Goal: Information Seeking & Learning: Learn about a topic

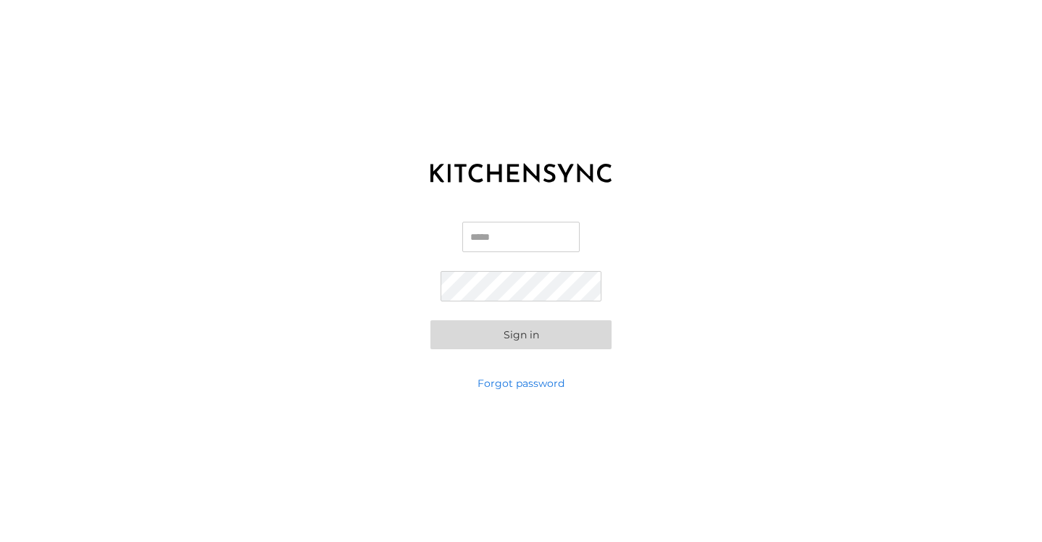
type input "**********"
click at [521, 335] on button "Sign in" at bounding box center [520, 334] width 181 height 29
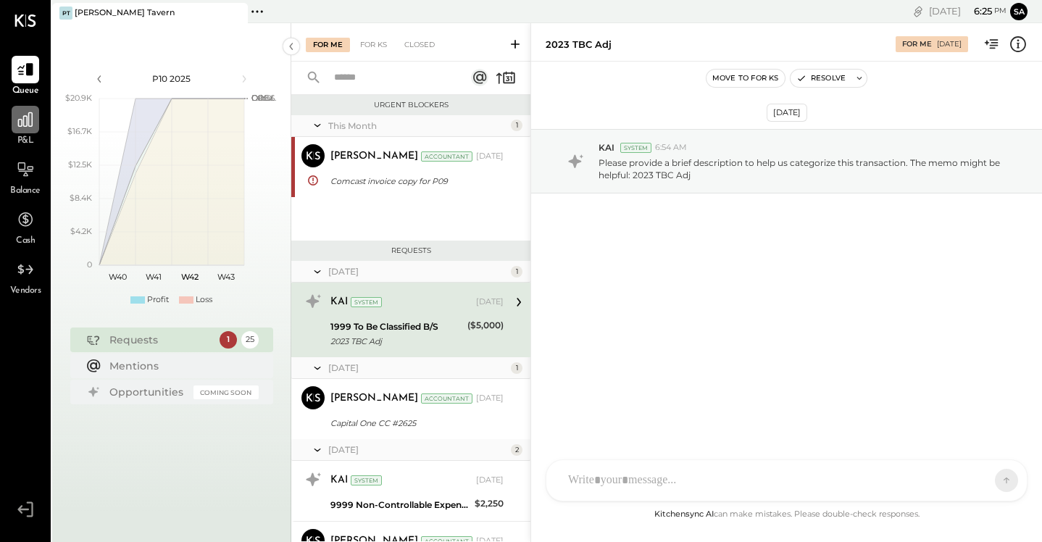
click at [28, 122] on icon at bounding box center [25, 119] width 14 height 14
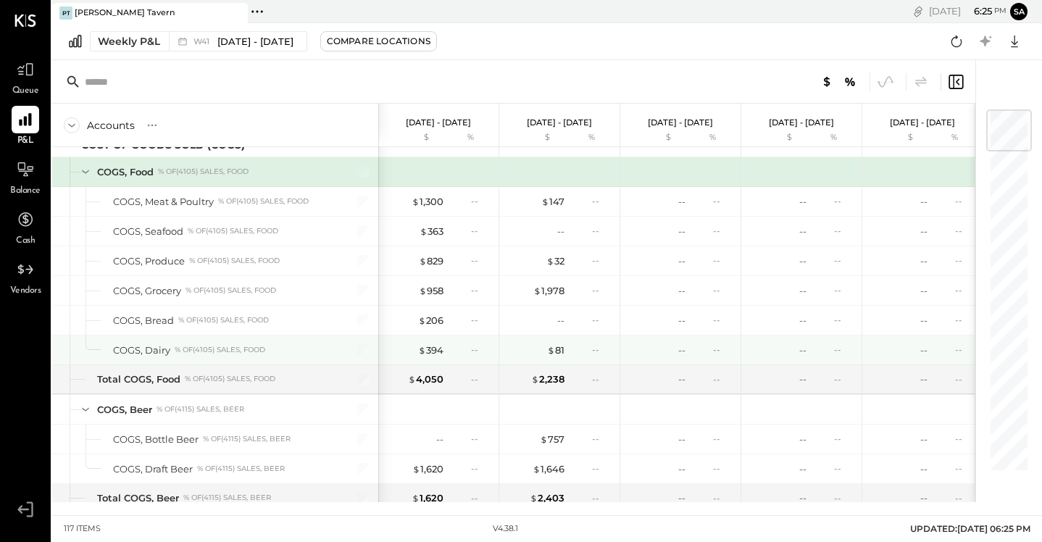
scroll to position [5, 0]
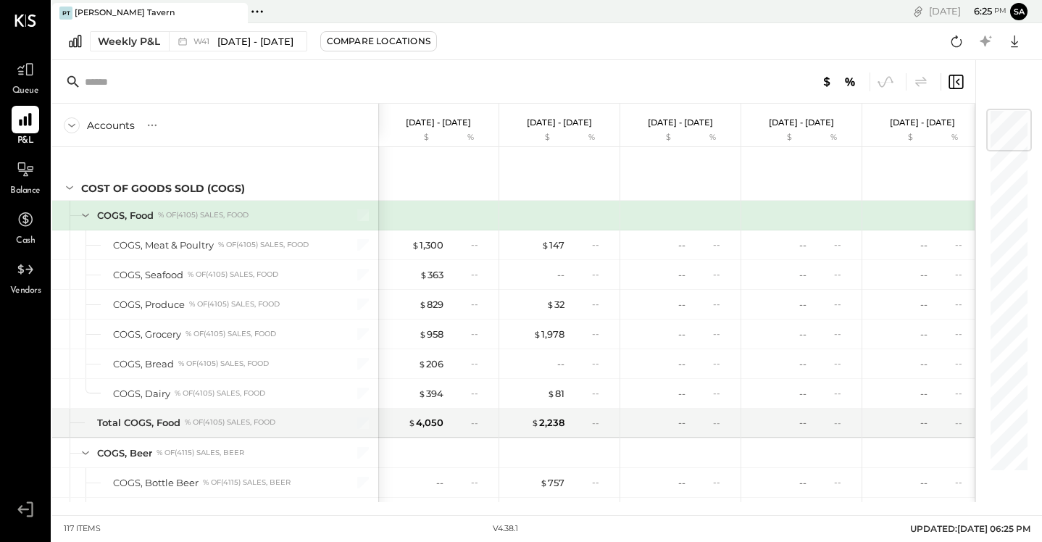
click at [85, 212] on icon at bounding box center [86, 215] width 16 height 16
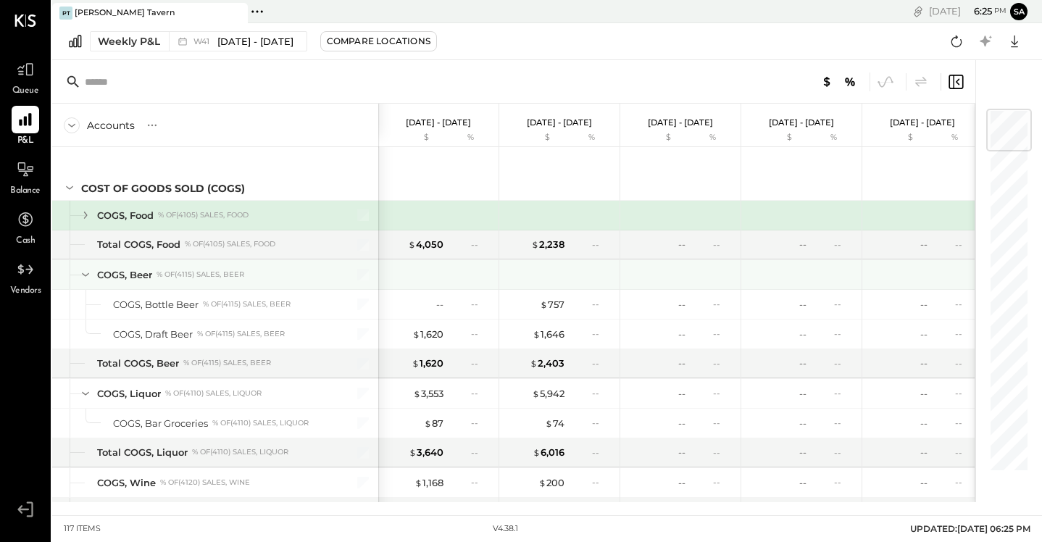
click at [80, 273] on icon at bounding box center [86, 275] width 16 height 16
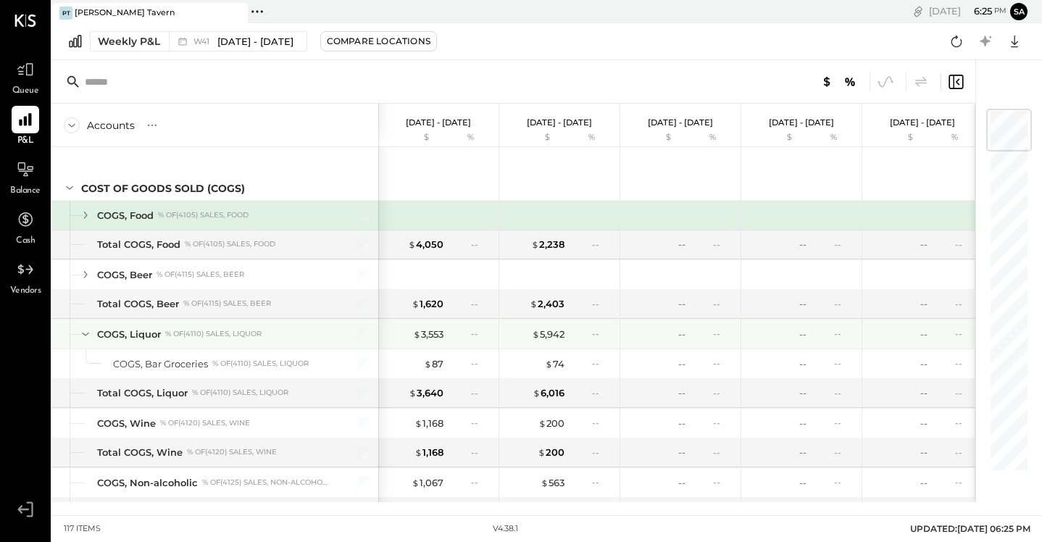
click at [83, 331] on icon at bounding box center [86, 334] width 16 height 16
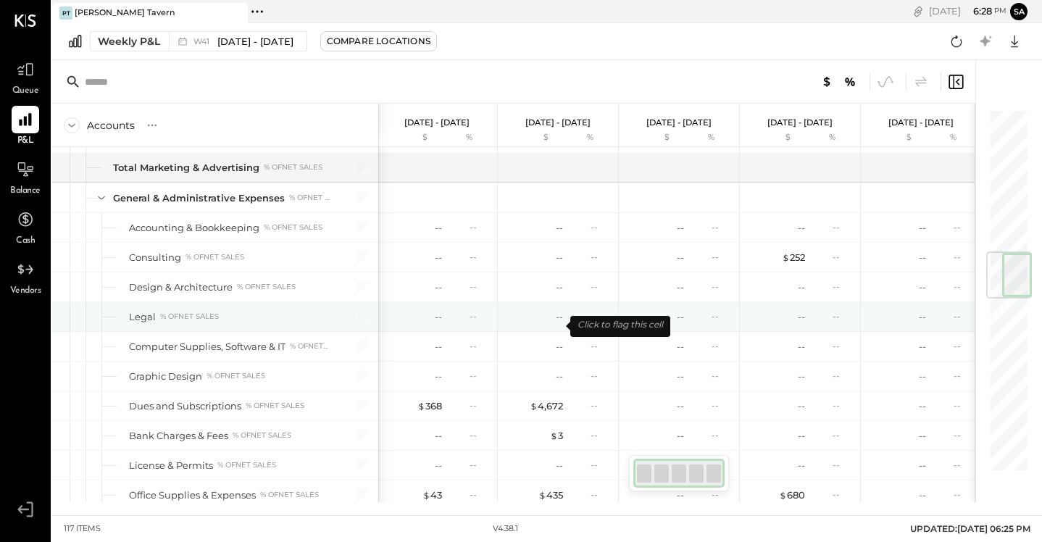
scroll to position [1095, 0]
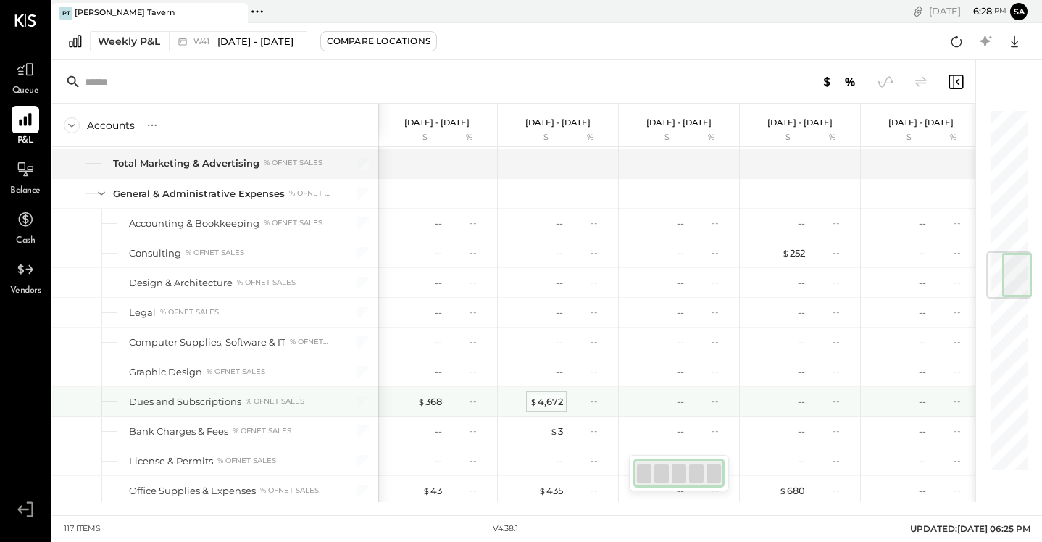
click at [551, 398] on div "$ 4,672" at bounding box center [546, 402] width 33 height 14
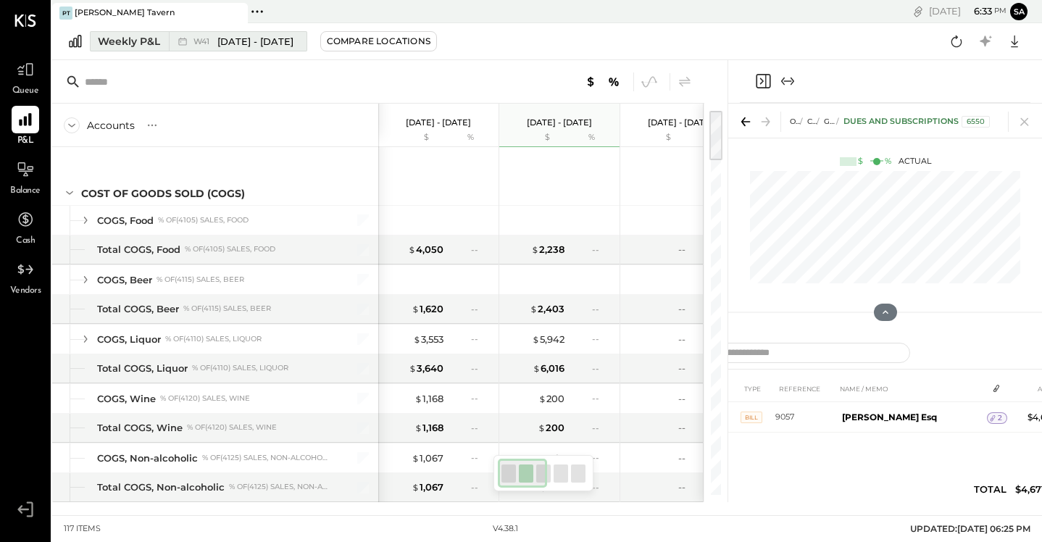
click at [240, 47] on span "[DATE] - [DATE]" at bounding box center [255, 42] width 76 height 14
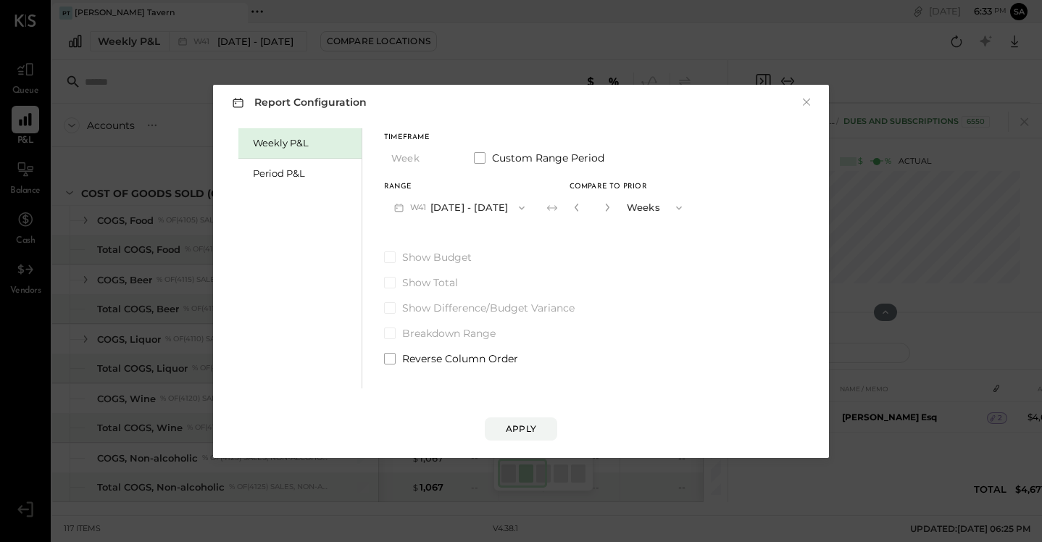
click at [151, 164] on div "Report Configuration × Weekly P&L Period P&L Timeframe Week Custom Range Period…" at bounding box center [521, 271] width 1042 height 542
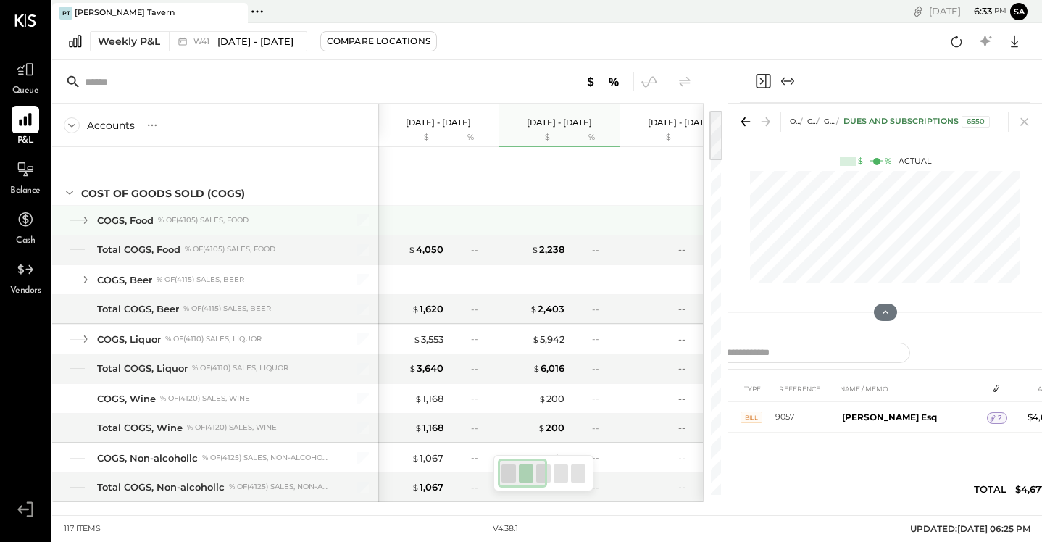
click at [85, 220] on icon at bounding box center [86, 220] width 16 height 16
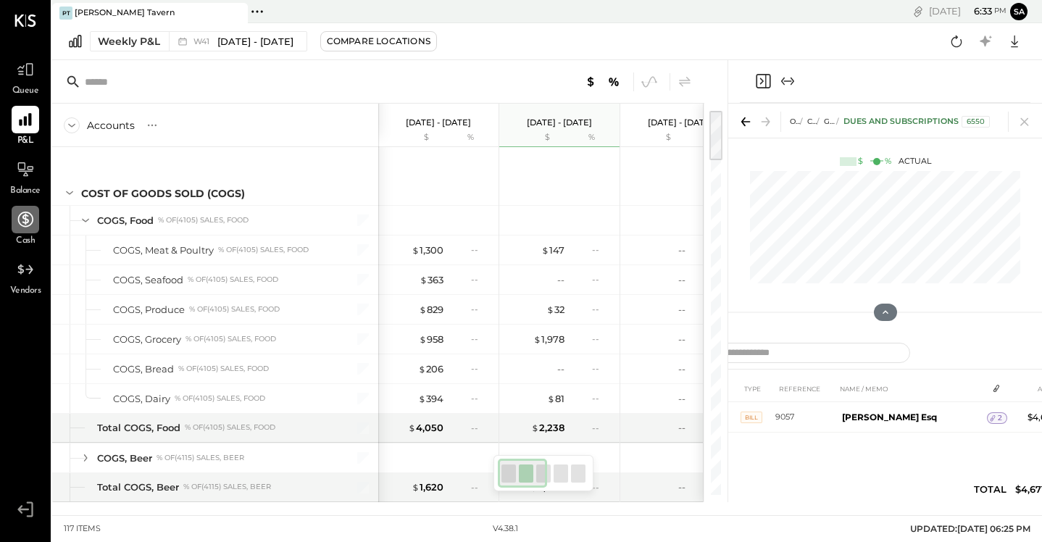
click at [23, 218] on icon at bounding box center [25, 219] width 15 height 15
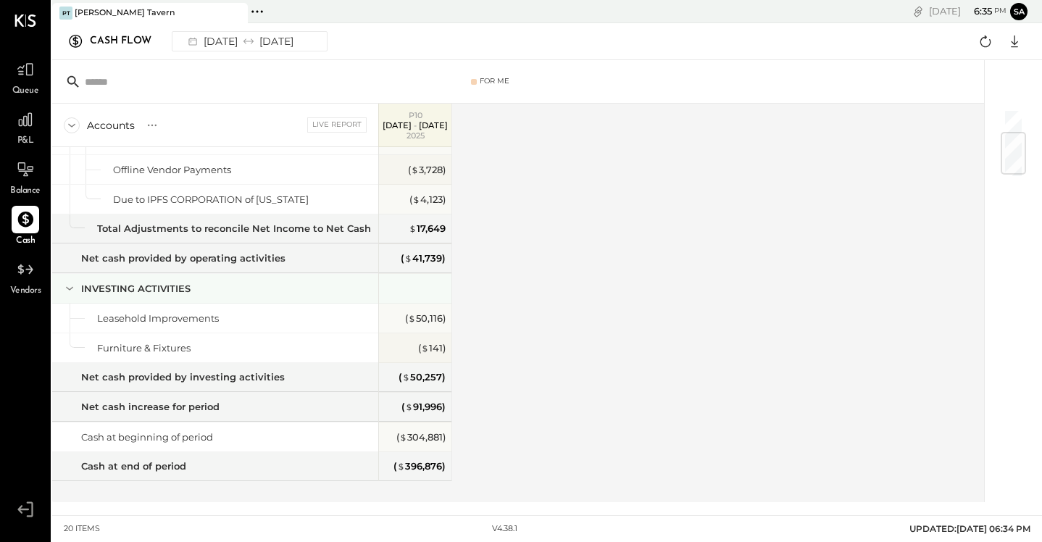
scroll to position [199, 0]
